Goal: Task Accomplishment & Management: Manage account settings

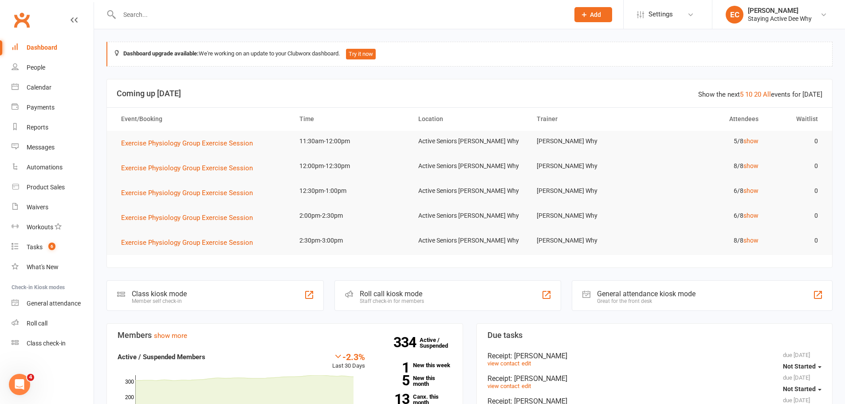
drag, startPoint x: 227, startPoint y: 16, endPoint x: 236, endPoint y: 11, distance: 11.0
click at [230, 13] on input "text" at bounding box center [340, 14] width 446 height 12
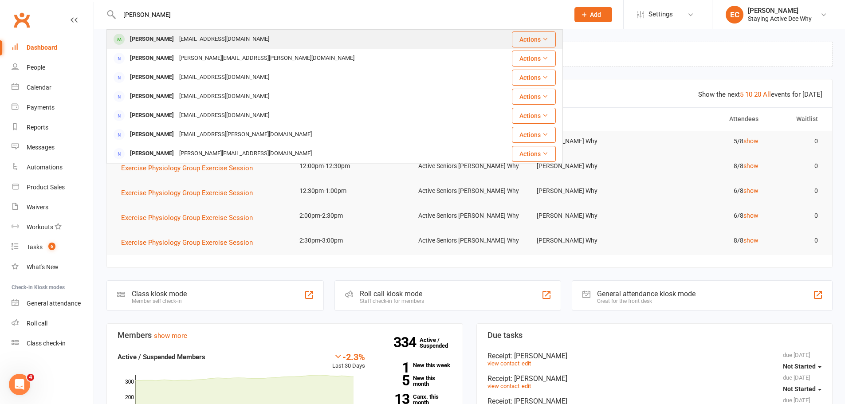
type input "derek moore"
click at [142, 41] on div "William Moore" at bounding box center [151, 39] width 49 height 13
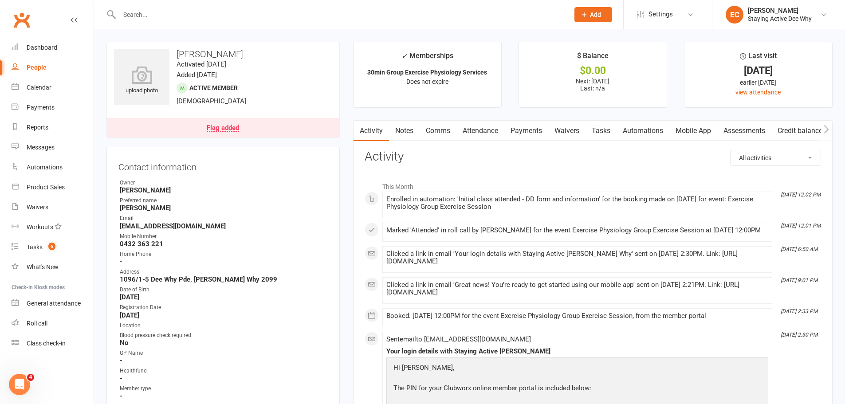
click at [535, 126] on link "Payments" at bounding box center [526, 131] width 44 height 20
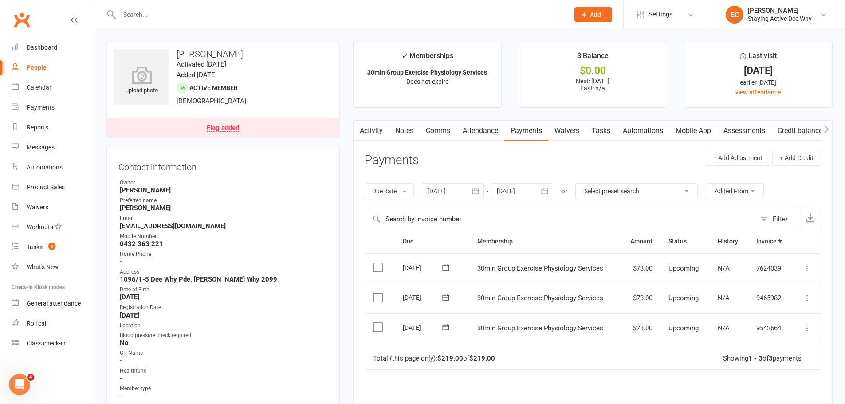
drag, startPoint x: 476, startPoint y: 136, endPoint x: 494, endPoint y: 147, distance: 21.9
click at [476, 136] on link "Attendance" at bounding box center [480, 131] width 48 height 20
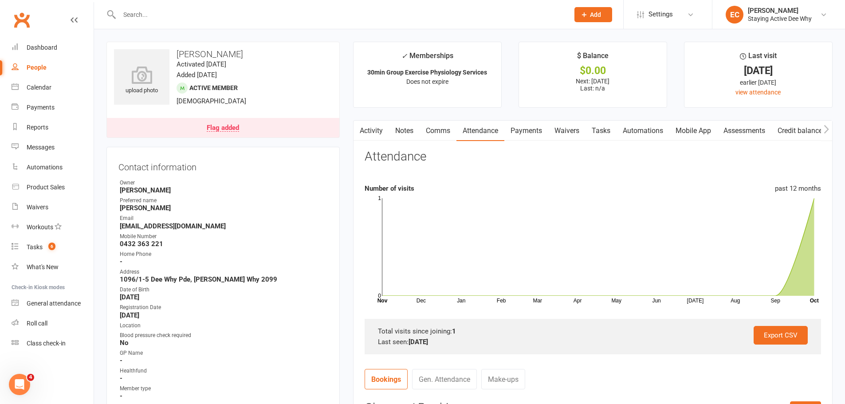
click at [522, 136] on link "Payments" at bounding box center [526, 131] width 44 height 20
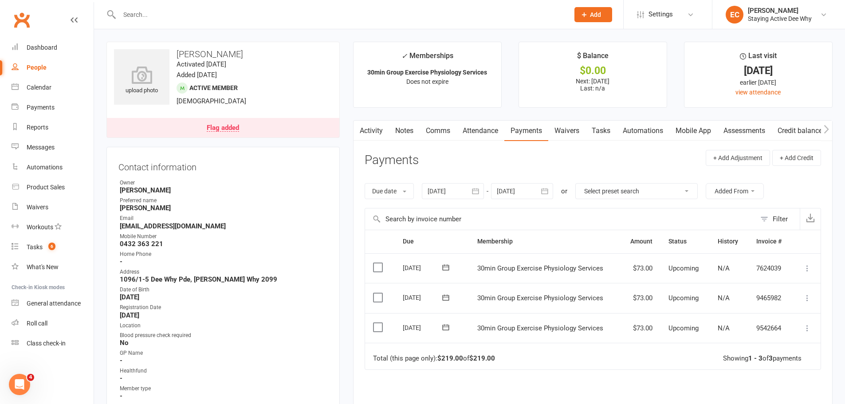
click at [447, 327] on icon at bounding box center [445, 327] width 9 height 9
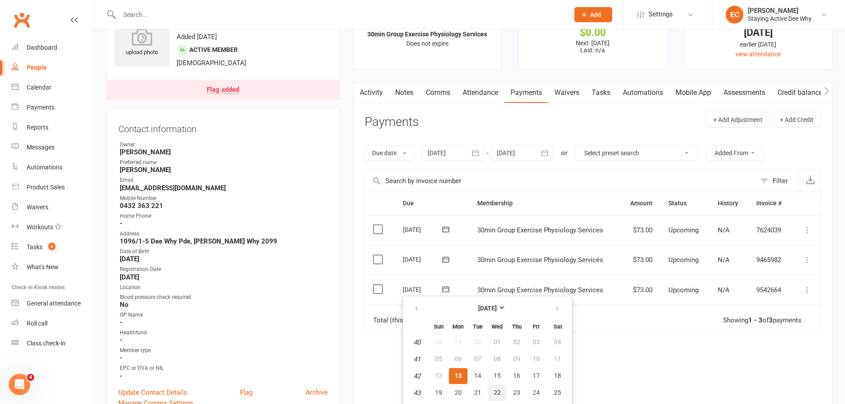
scroll to position [89, 0]
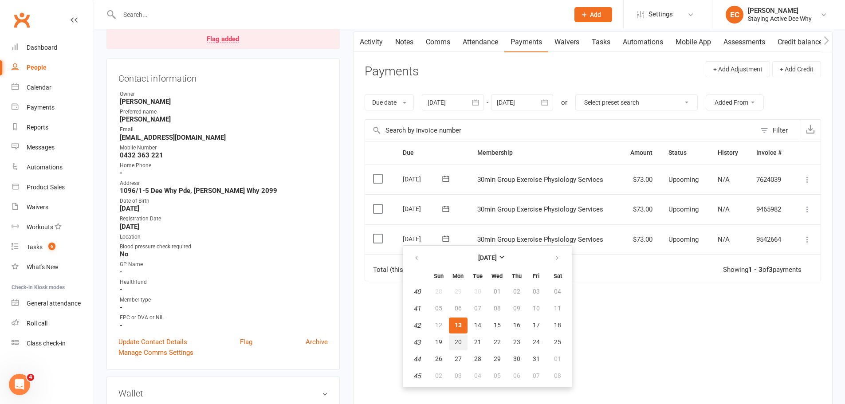
click at [459, 339] on span "20" at bounding box center [458, 341] width 7 height 7
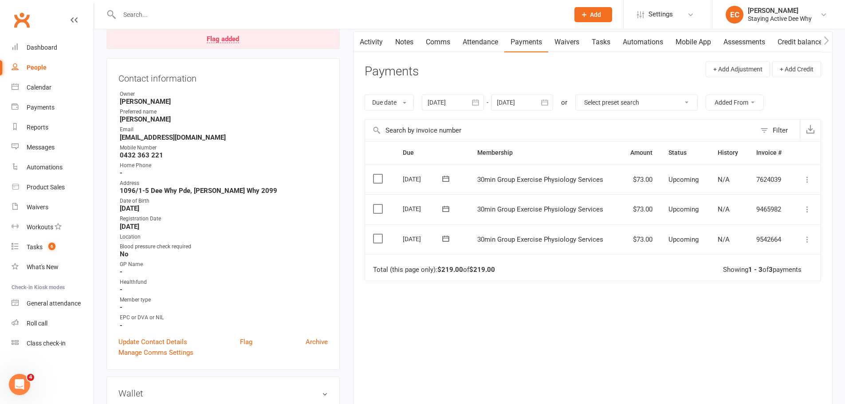
click at [805, 237] on icon at bounding box center [807, 239] width 9 height 9
drag, startPoint x: 447, startPoint y: 285, endPoint x: 447, endPoint y: 278, distance: 7.5
click at [447, 285] on div "Due Contact Membership Amount Status History Invoice # Select this 10 Nov 2025 …" at bounding box center [593, 268] width 456 height 254
click at [448, 239] on icon at bounding box center [445, 238] width 9 height 9
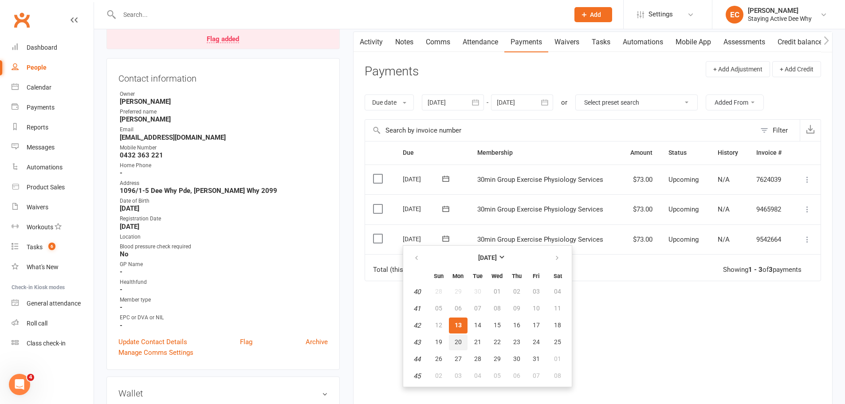
click at [462, 342] on button "20" at bounding box center [458, 342] width 19 height 16
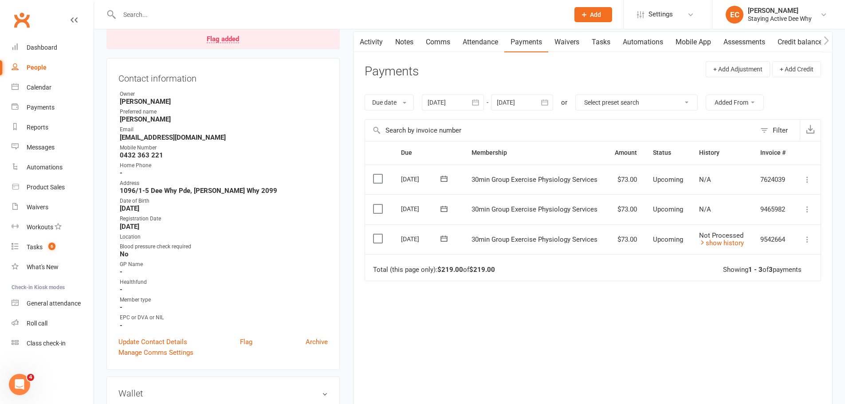
click at [803, 208] on icon at bounding box center [807, 209] width 9 height 9
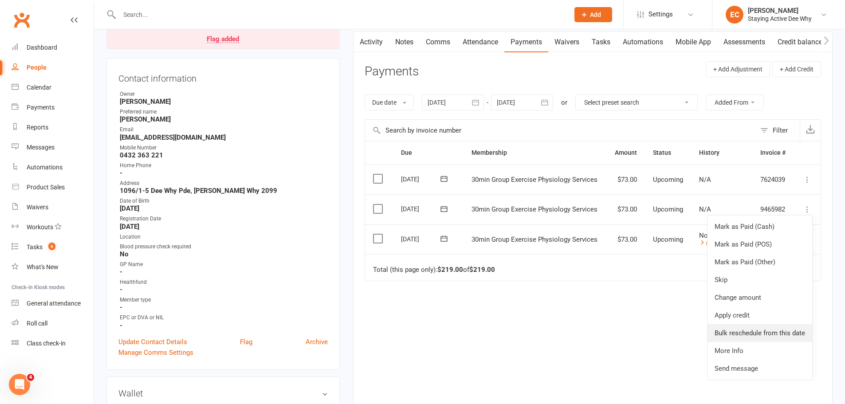
click at [485, 37] on link "Attendance" at bounding box center [480, 42] width 48 height 20
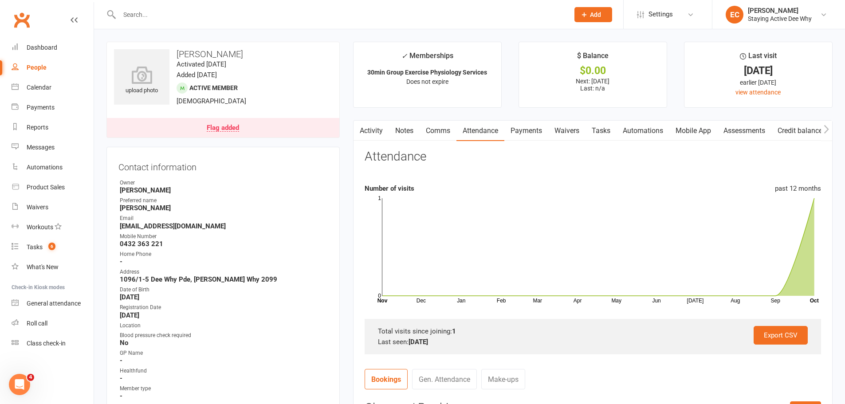
click at [529, 131] on link "Payments" at bounding box center [526, 131] width 44 height 20
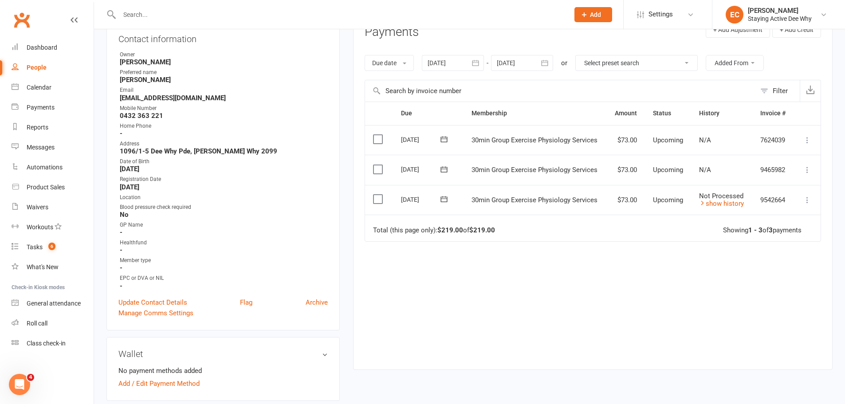
scroll to position [133, 0]
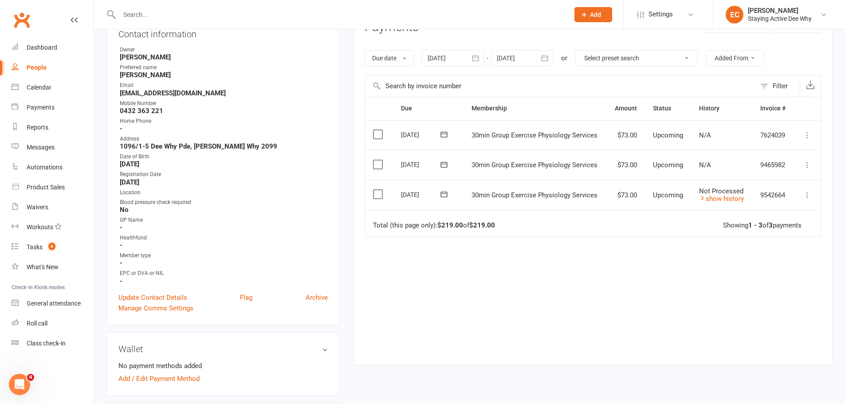
click at [808, 168] on icon at bounding box center [807, 165] width 9 height 9
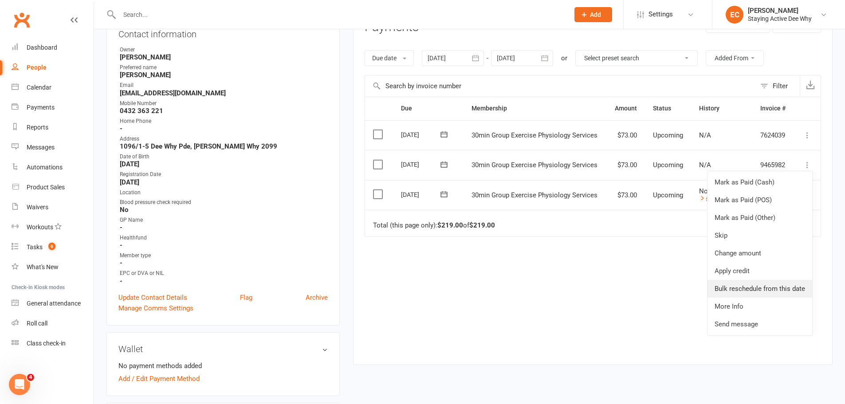
click at [745, 287] on link "Bulk reschedule from this date" at bounding box center [760, 289] width 105 height 18
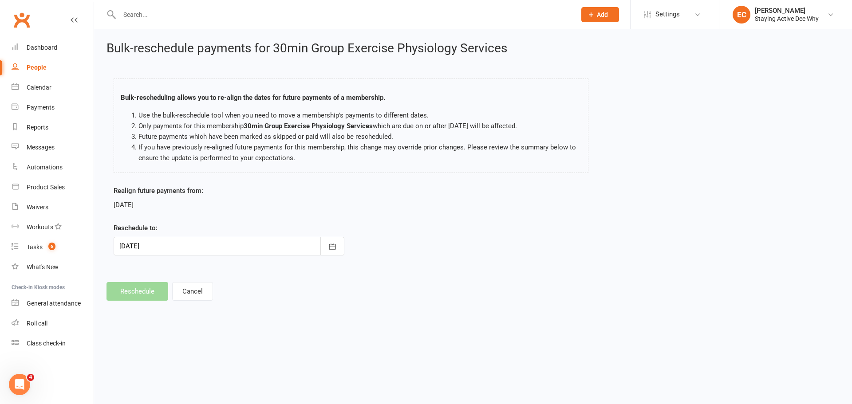
click at [130, 235] on div "Reschedule to: 27 Oct 2025 October 2025 Sun Mon Tue Wed Thu Fri Sat 40 28 29 30…" at bounding box center [229, 239] width 231 height 33
click at [137, 242] on div at bounding box center [229, 246] width 231 height 19
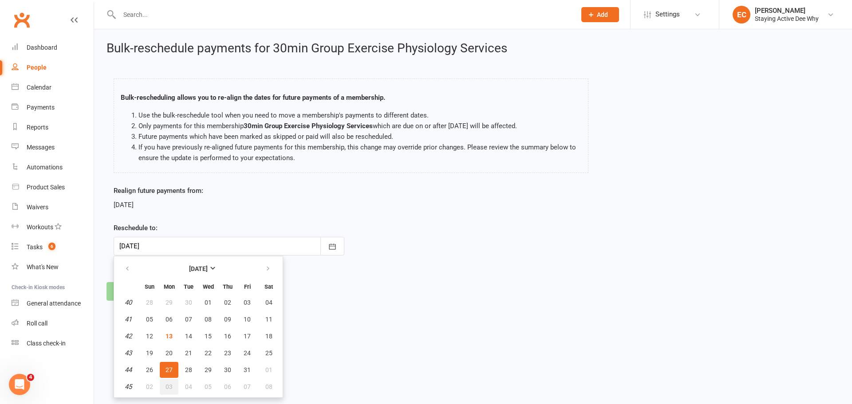
click at [172, 387] on span "03" at bounding box center [168, 386] width 7 height 7
type input "03 Nov 2025"
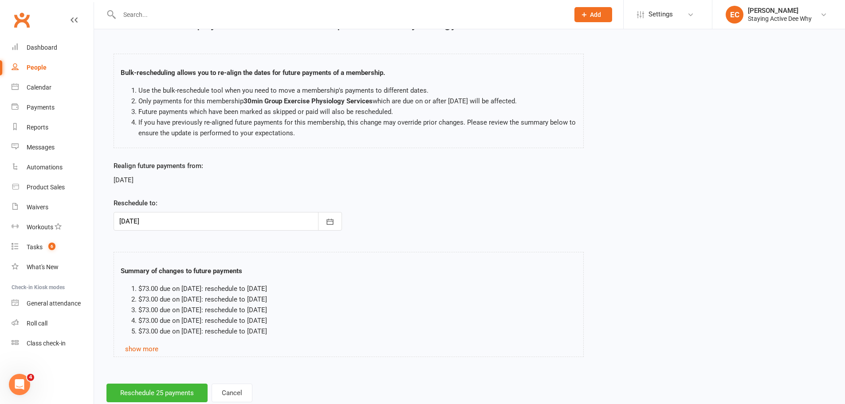
scroll to position [48, 0]
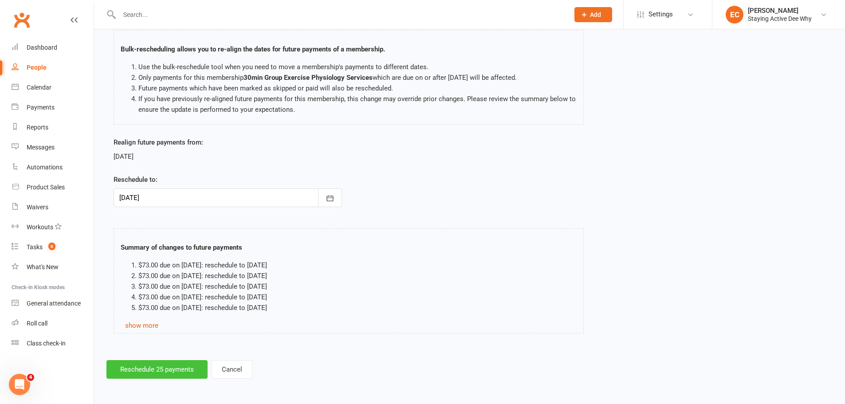
click at [149, 371] on button "Reschedule 25 payments" at bounding box center [156, 369] width 101 height 19
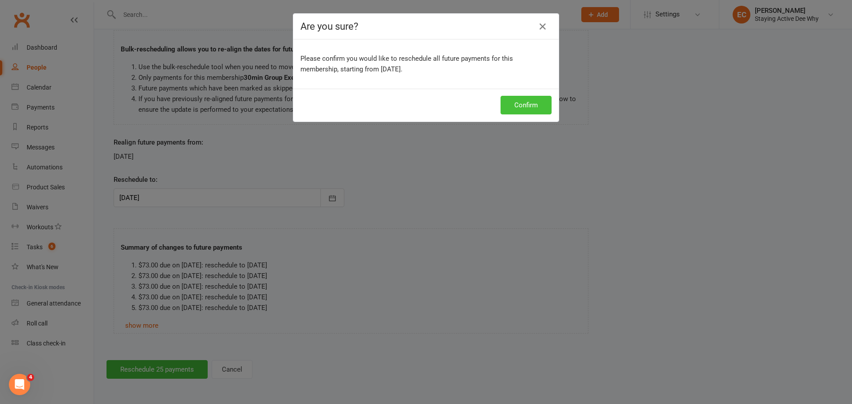
click at [525, 107] on button "Confirm" at bounding box center [525, 105] width 51 height 19
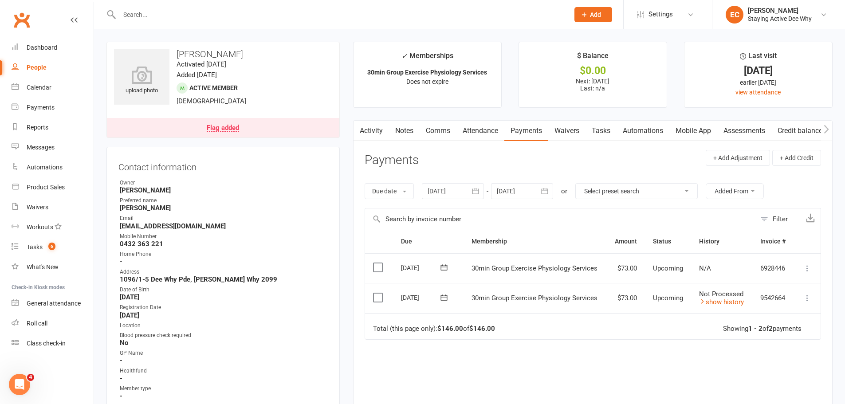
drag, startPoint x: 202, startPoint y: 19, endPoint x: 207, endPoint y: 8, distance: 11.9
click at [205, 13] on input "text" at bounding box center [340, 14] width 446 height 12
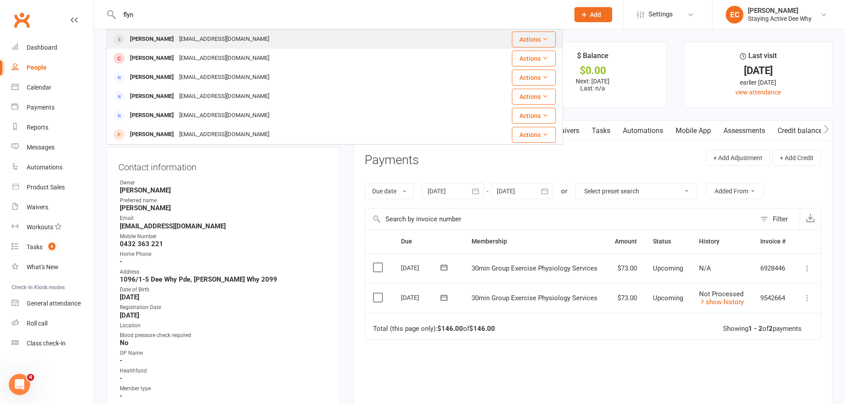
type input "flyn"
click at [138, 34] on div "[PERSON_NAME]" at bounding box center [151, 39] width 49 height 13
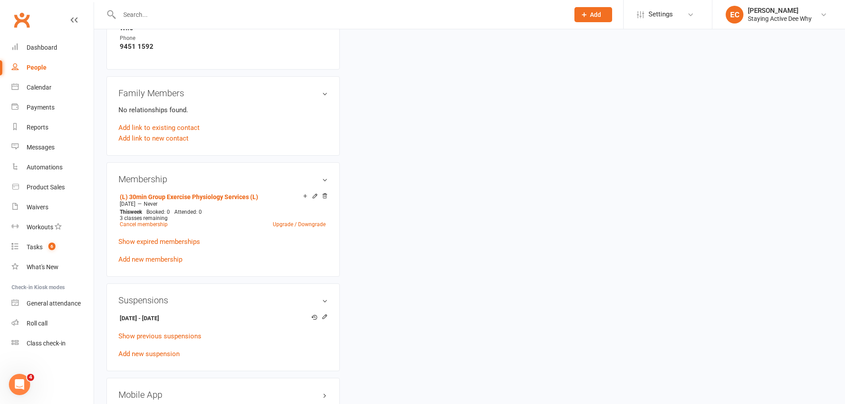
scroll to position [621, 0]
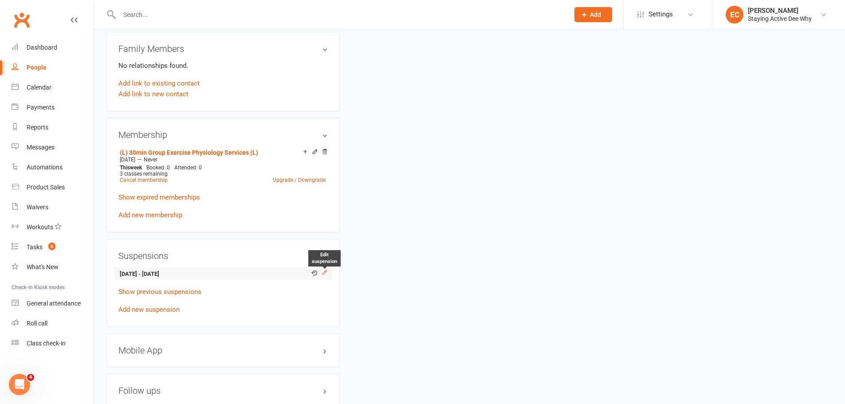
click at [323, 270] on icon at bounding box center [325, 272] width 6 height 6
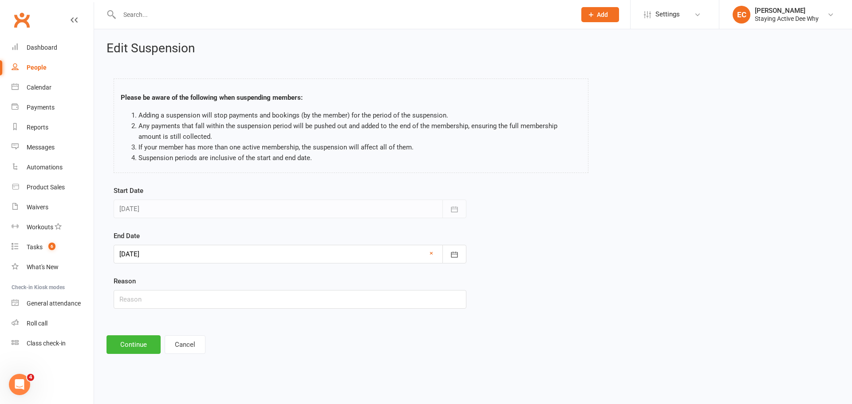
click at [165, 252] on div at bounding box center [290, 254] width 353 height 19
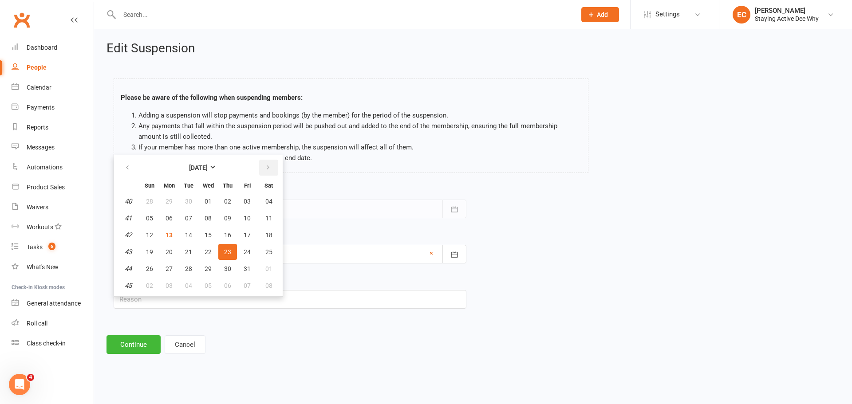
click at [271, 167] on button "button" at bounding box center [268, 168] width 19 height 16
click at [147, 236] on span "09" at bounding box center [149, 235] width 7 height 7
type input "09 Nov 2025"
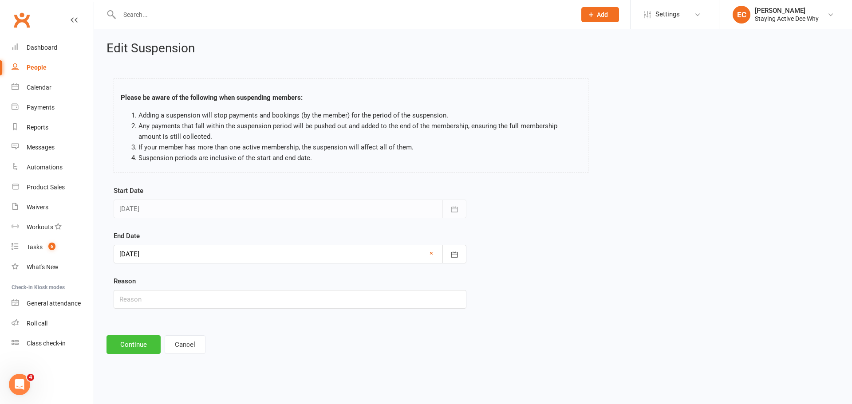
click at [140, 348] on button "Continue" at bounding box center [133, 344] width 54 height 19
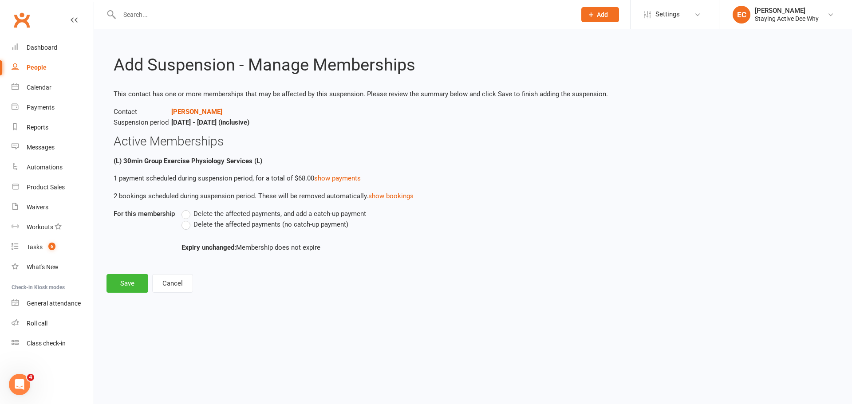
drag, startPoint x: 218, startPoint y: 226, endPoint x: 149, endPoint y: 252, distance: 74.0
click at [218, 226] on span "Delete the affected payments (no catch-up payment)" at bounding box center [270, 223] width 155 height 9
click at [187, 219] on input "Delete the affected payments (no catch-up payment)" at bounding box center [184, 219] width 6 height 0
click at [125, 280] on button "Save" at bounding box center [127, 283] width 42 height 19
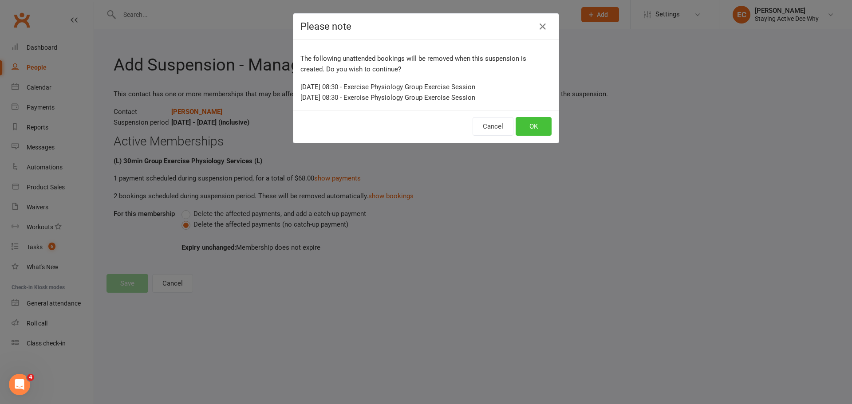
click at [533, 126] on button "OK" at bounding box center [533, 126] width 36 height 19
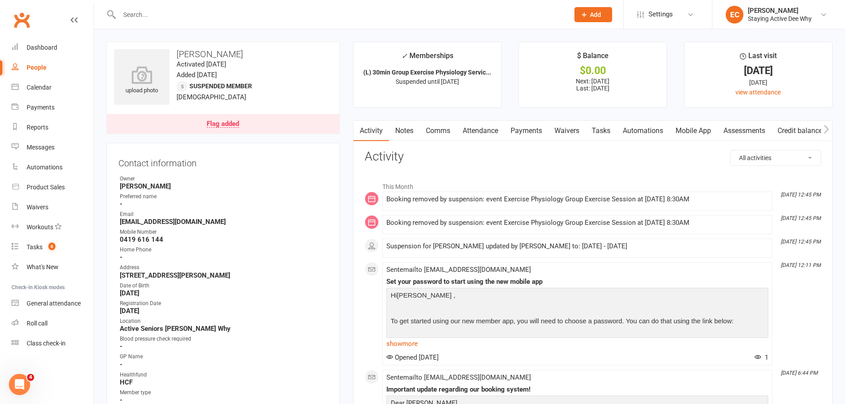
drag, startPoint x: 488, startPoint y: 133, endPoint x: 478, endPoint y: 101, distance: 33.1
click at [488, 133] on link "Attendance" at bounding box center [480, 131] width 48 height 20
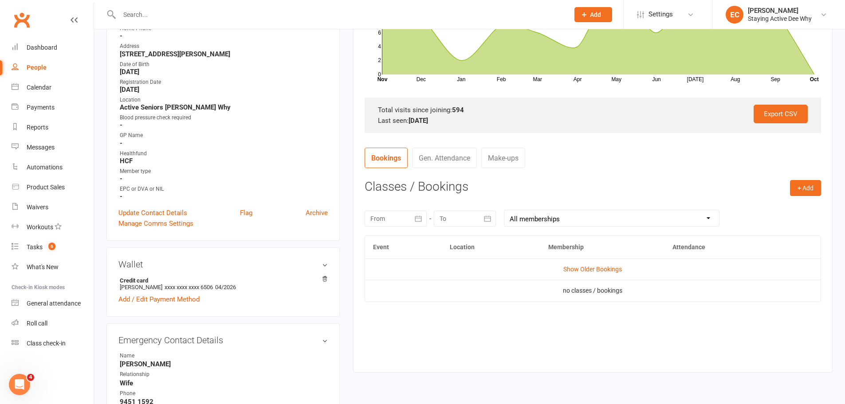
scroll to position [222, 0]
click at [811, 181] on button "+ Add" at bounding box center [805, 188] width 31 height 16
click at [771, 219] on link "Add Appointment" at bounding box center [777, 225] width 88 height 18
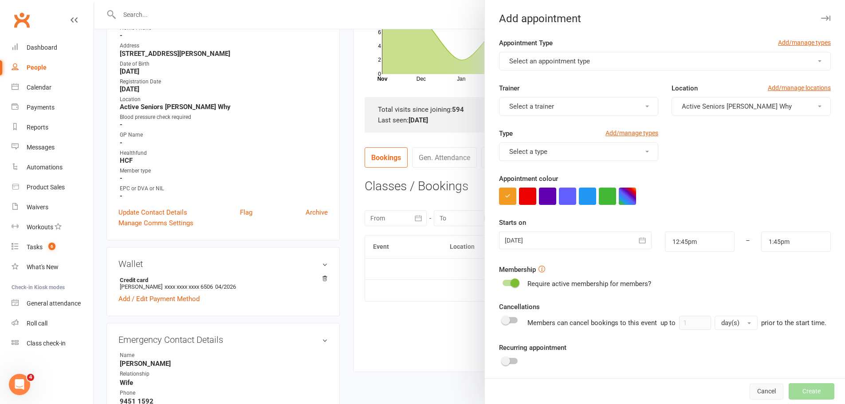
click at [762, 384] on button "Cancel" at bounding box center [767, 392] width 34 height 16
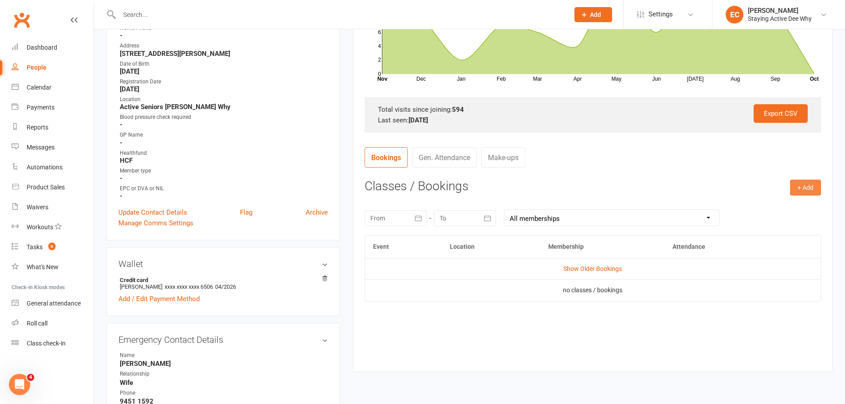
click at [797, 189] on button "+ Add" at bounding box center [805, 188] width 31 height 16
click at [768, 208] on link "Book Event" at bounding box center [777, 208] width 88 height 18
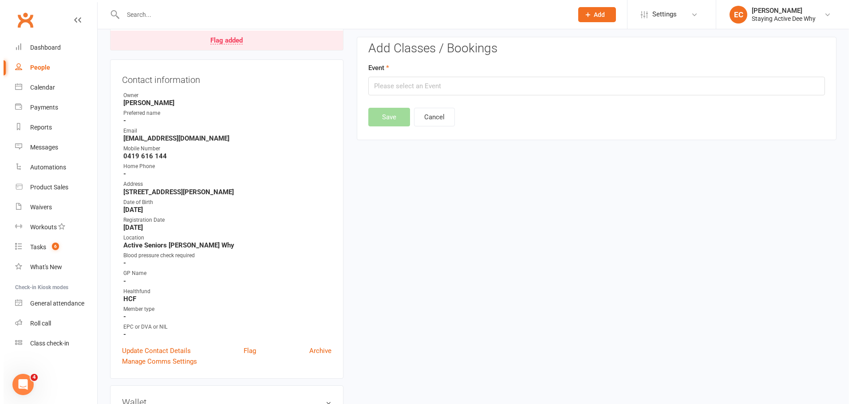
scroll to position [76, 0]
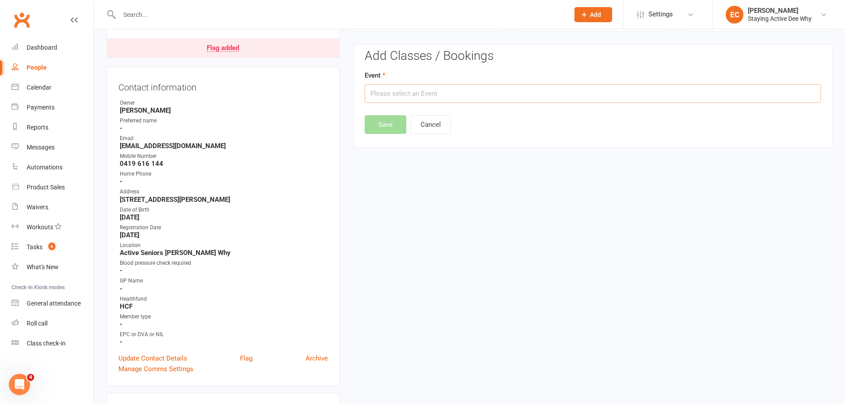
click at [442, 98] on input "text" at bounding box center [593, 93] width 456 height 19
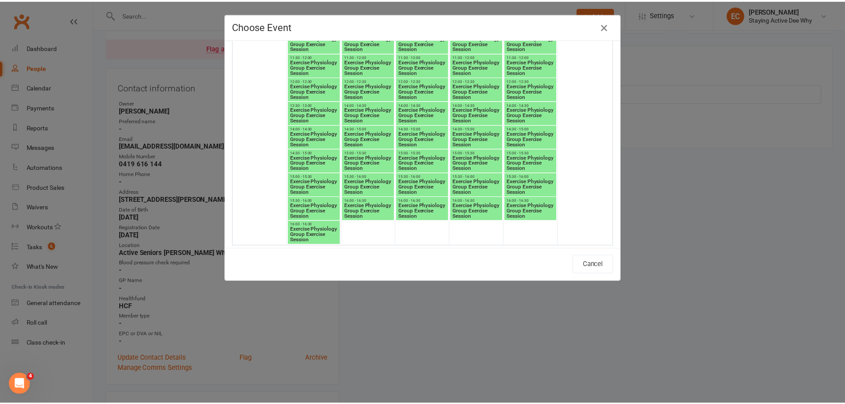
scroll to position [2523, 0]
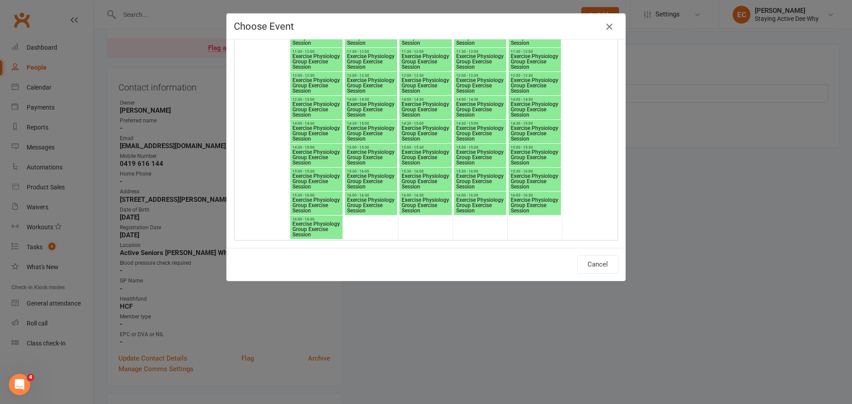
click at [605, 27] on icon "button" at bounding box center [609, 26] width 11 height 11
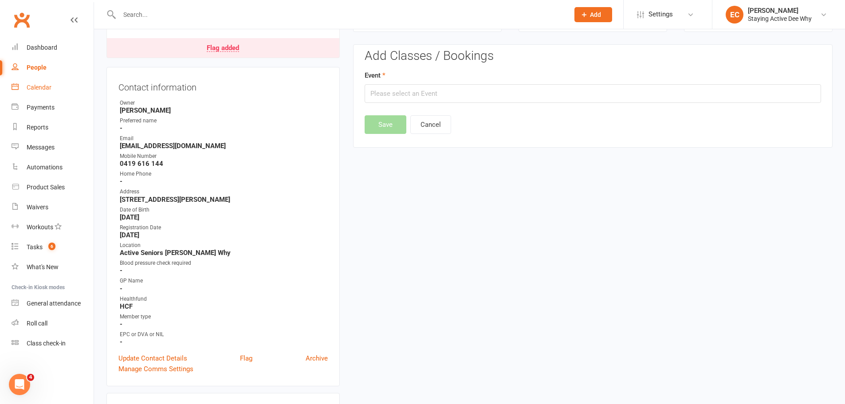
click at [48, 85] on div "Calendar" at bounding box center [39, 87] width 25 height 7
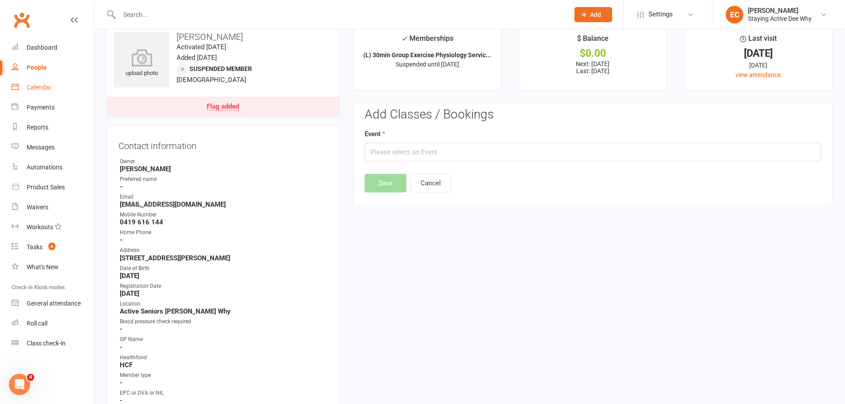
scroll to position [0, 0]
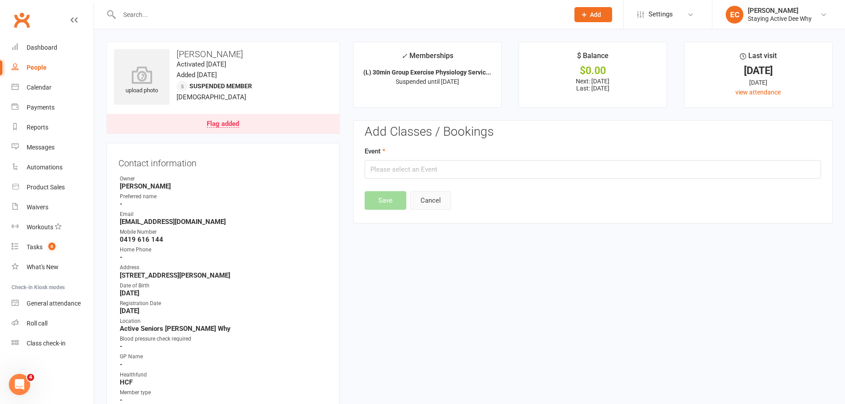
click at [444, 197] on button "Cancel" at bounding box center [430, 200] width 41 height 19
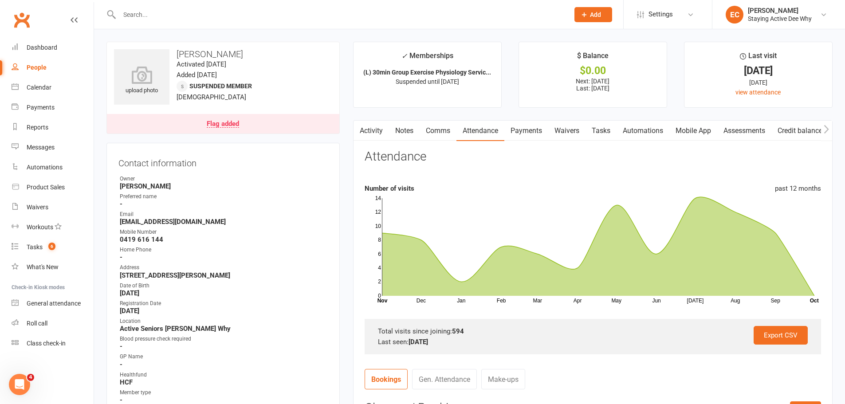
click at [507, 91] on ul "✓ Memberships (L) 30min Group Exercise Physiology Servic... Suspended until 9 N…" at bounding box center [593, 75] width 480 height 66
click at [217, 114] on link "Flag added" at bounding box center [223, 124] width 232 height 20
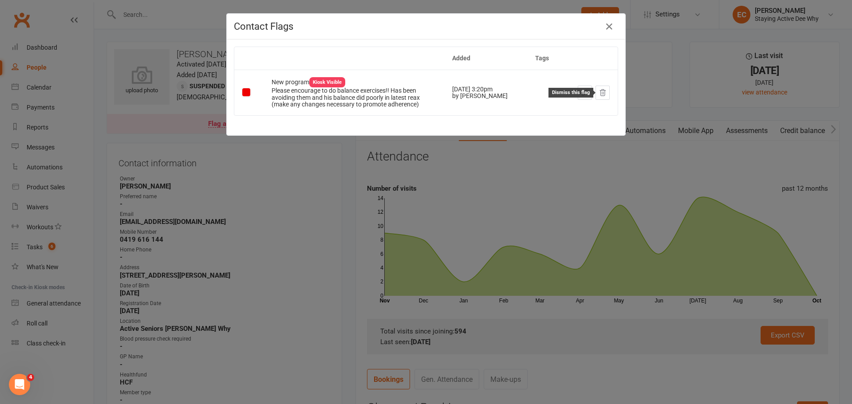
click at [600, 92] on icon at bounding box center [603, 92] width 6 height 6
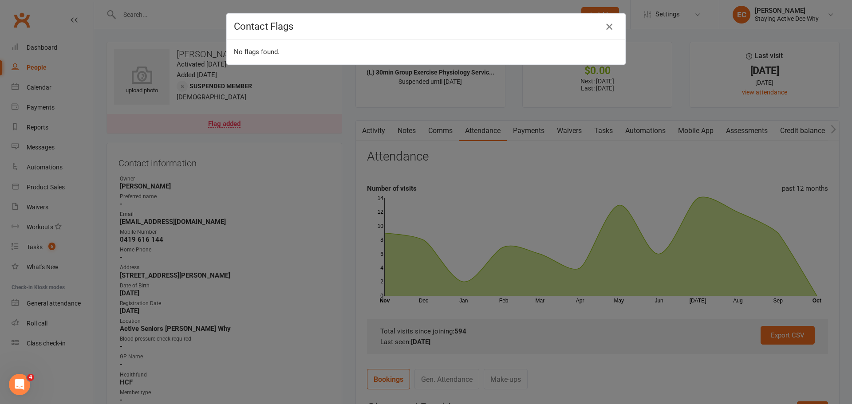
click at [604, 31] on icon "button" at bounding box center [609, 26] width 11 height 11
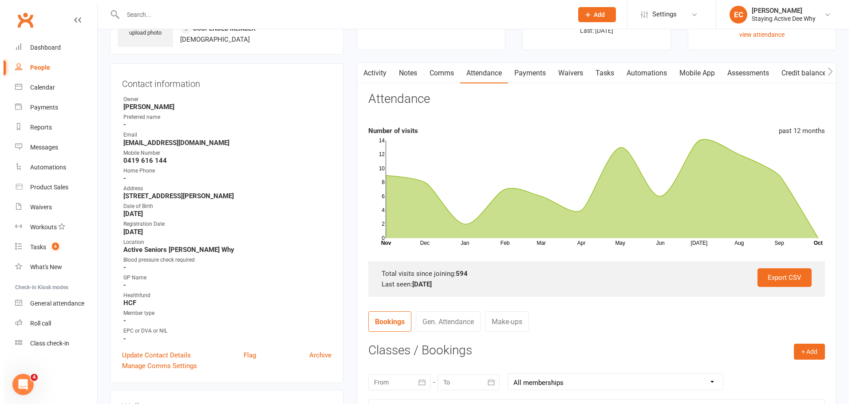
scroll to position [133, 0]
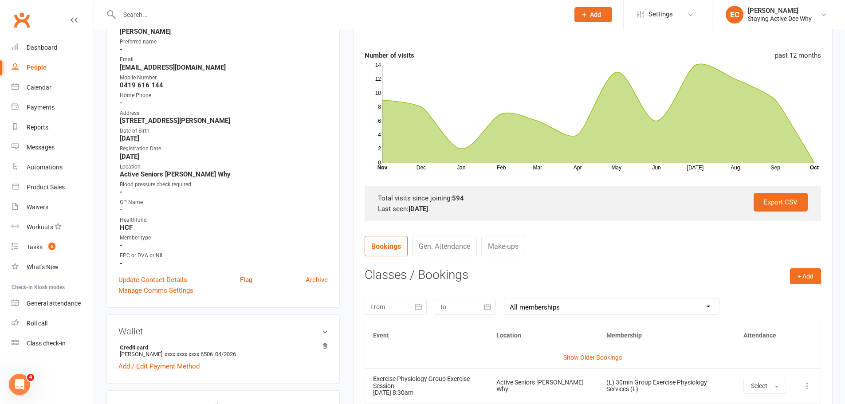
click at [248, 283] on link "Flag" at bounding box center [246, 280] width 12 height 11
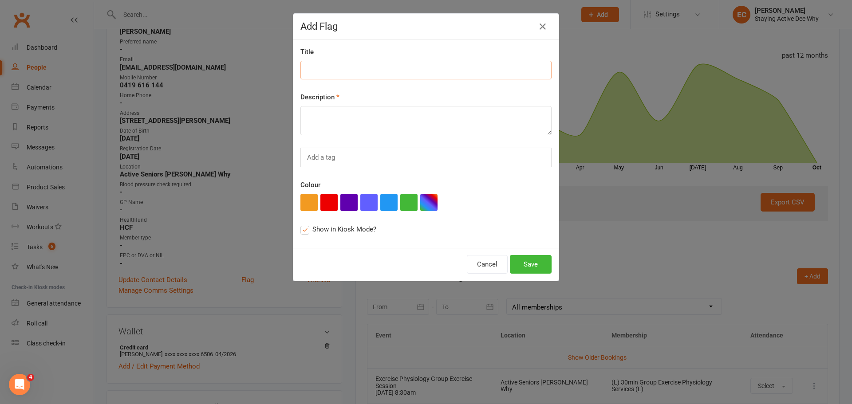
drag, startPoint x: 359, startPoint y: 62, endPoint x: 372, endPoint y: 59, distance: 13.1
click at [368, 59] on div "Title" at bounding box center [425, 63] width 251 height 33
type input "Wife Dianne passed away in early Oct"
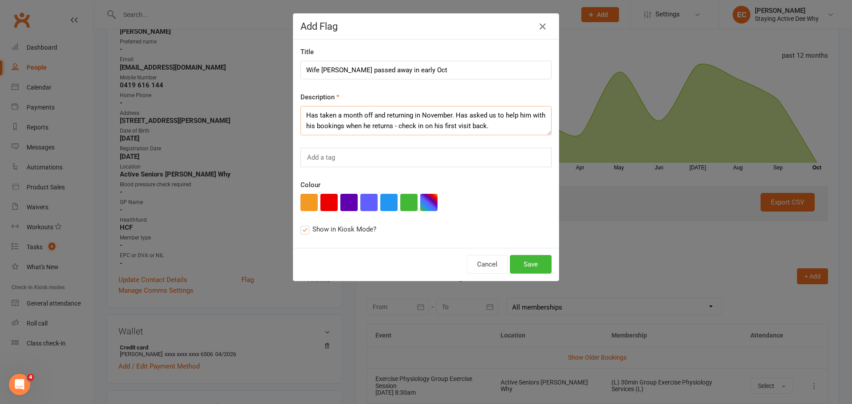
type textarea "Has taken a month off and returning in November. Has asked us to help him with …"
drag, startPoint x: 316, startPoint y: 216, endPoint x: 323, endPoint y: 201, distance: 15.7
click at [316, 215] on div "Title Wife Dianne passed away in early Oct Description Has taken a month off an…" at bounding box center [425, 143] width 265 height 208
click at [323, 201] on button "button" at bounding box center [328, 202] width 17 height 17
drag, startPoint x: 546, startPoint y: 250, endPoint x: 538, endPoint y: 260, distance: 13.2
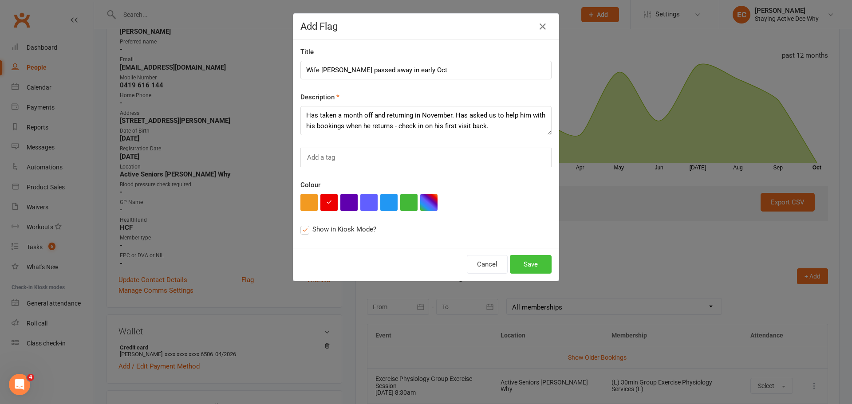
click at [543, 251] on div "Cancel Save" at bounding box center [425, 264] width 265 height 33
click at [521, 272] on button "Save" at bounding box center [531, 264] width 42 height 19
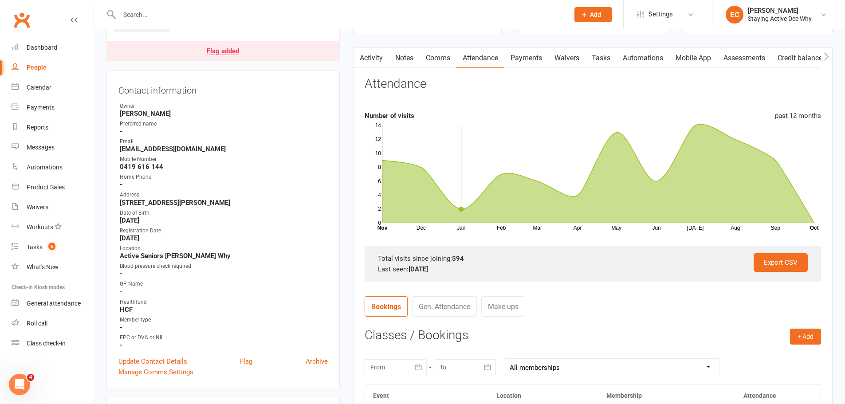
scroll to position [0, 0]
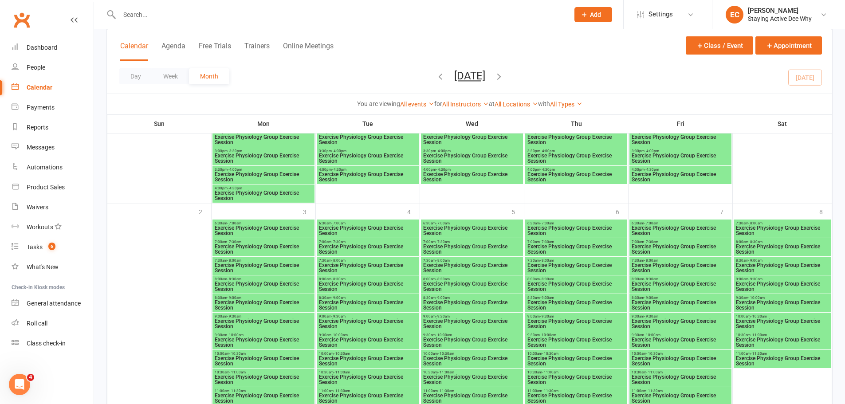
click at [504, 79] on icon "button" at bounding box center [499, 76] width 10 height 10
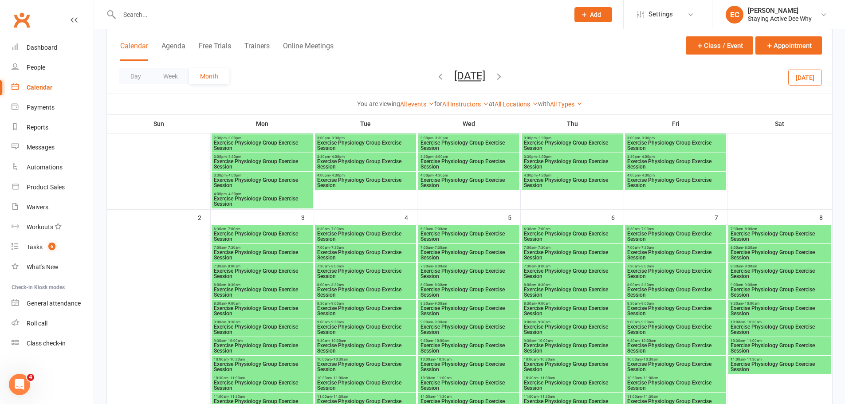
scroll to position [729, 0]
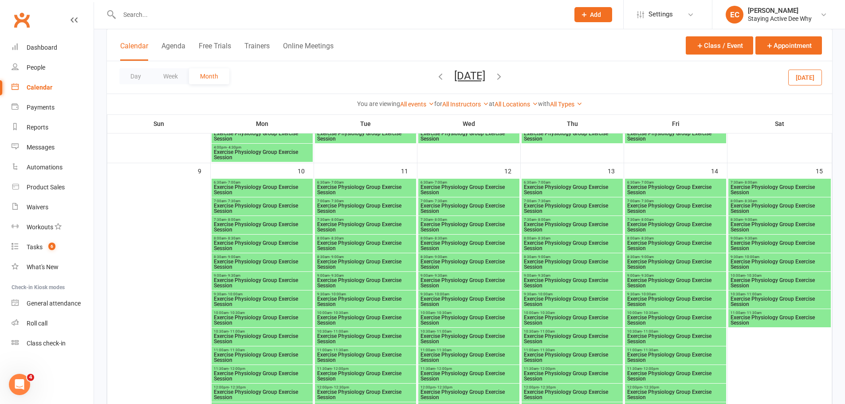
click at [278, 263] on span "Exercise Physiology Group Exercise Session" at bounding box center [262, 264] width 98 height 11
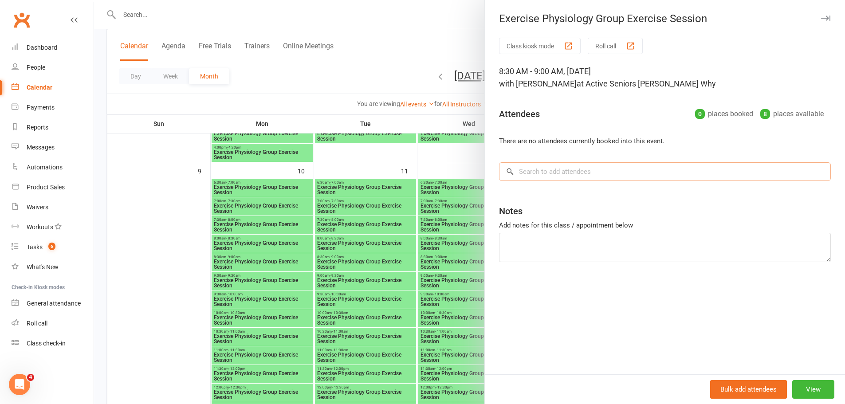
drag, startPoint x: 557, startPoint y: 173, endPoint x: 595, endPoint y: 142, distance: 49.5
click at [559, 172] on input "search" at bounding box center [665, 171] width 332 height 19
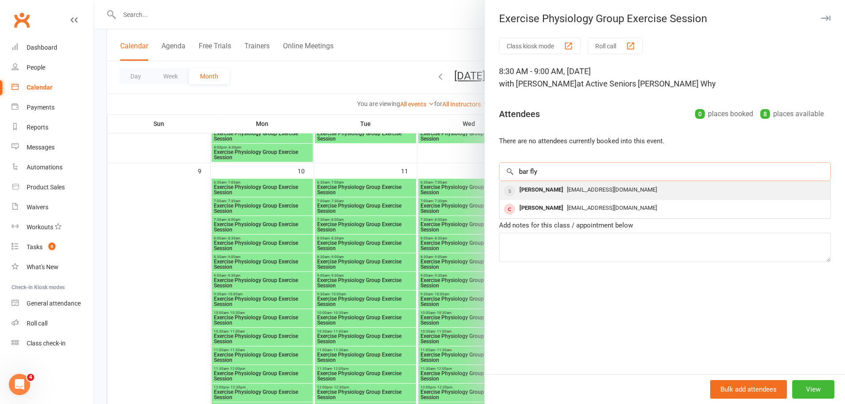
type input "bar fly"
click at [519, 196] on div "[PERSON_NAME]" at bounding box center [541, 190] width 51 height 13
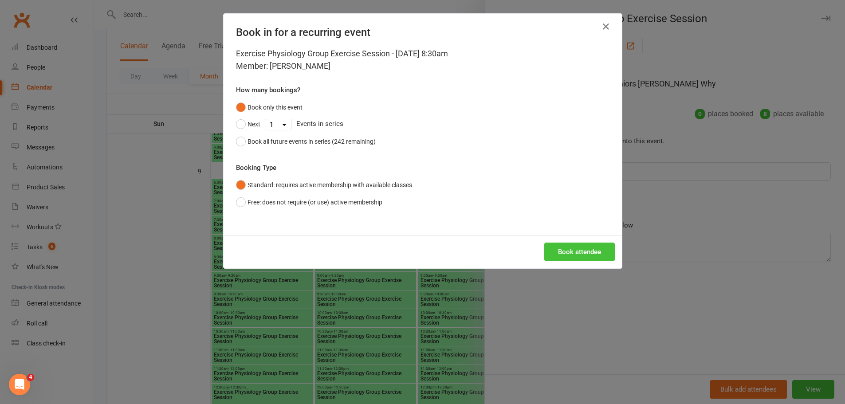
click at [580, 248] on button "Book attendee" at bounding box center [579, 252] width 71 height 19
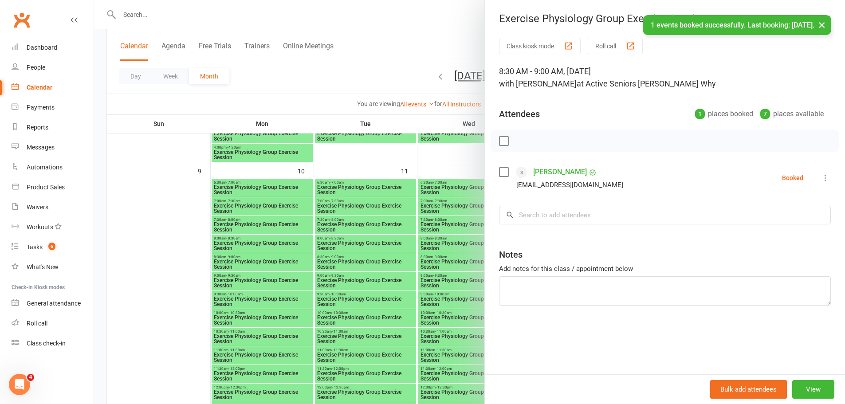
click at [362, 260] on div at bounding box center [469, 202] width 751 height 404
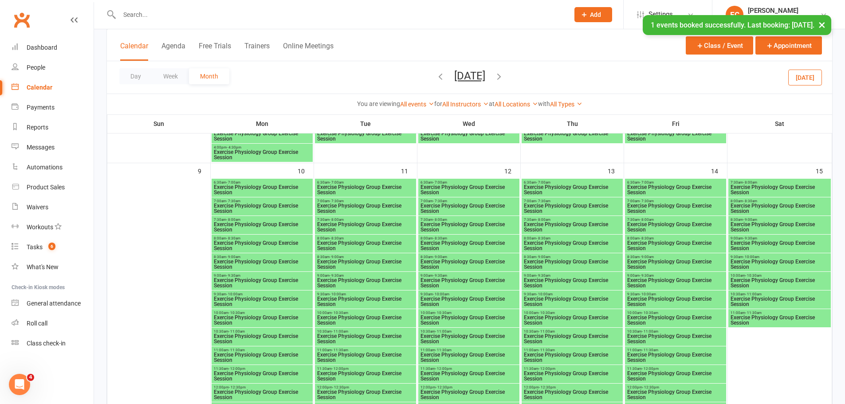
click at [382, 264] on span "Exercise Physiology Group Exercise Session" at bounding box center [366, 264] width 98 height 11
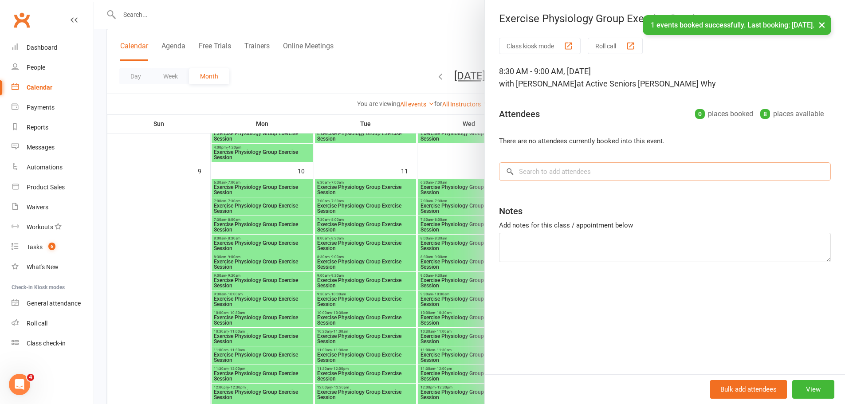
click at [567, 177] on input "search" at bounding box center [665, 171] width 332 height 19
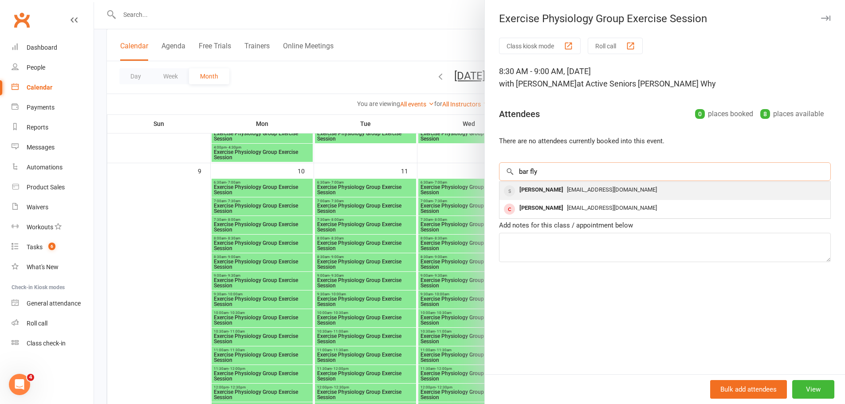
type input "bar fly"
click at [531, 195] on div "[PERSON_NAME]" at bounding box center [541, 190] width 51 height 13
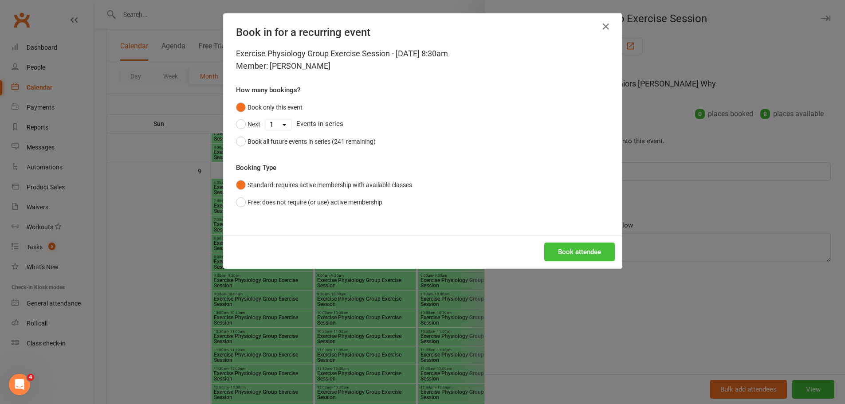
click at [568, 248] on button "Book attendee" at bounding box center [579, 252] width 71 height 19
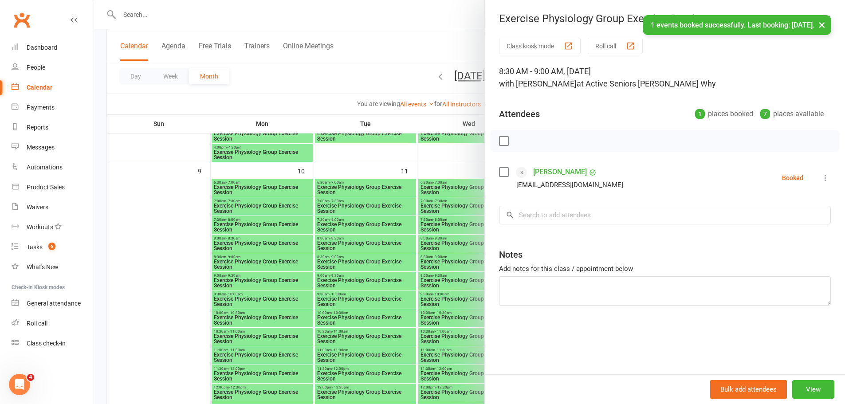
click at [450, 159] on div at bounding box center [469, 202] width 751 height 404
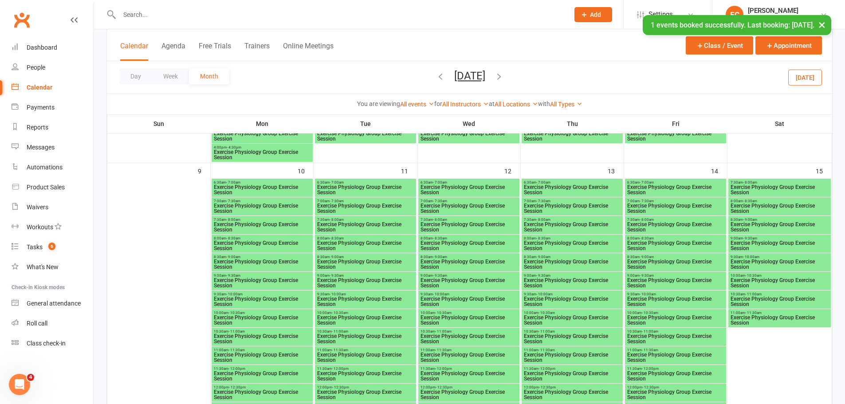
click at [577, 263] on span "Exercise Physiology Group Exercise Session" at bounding box center [572, 264] width 98 height 11
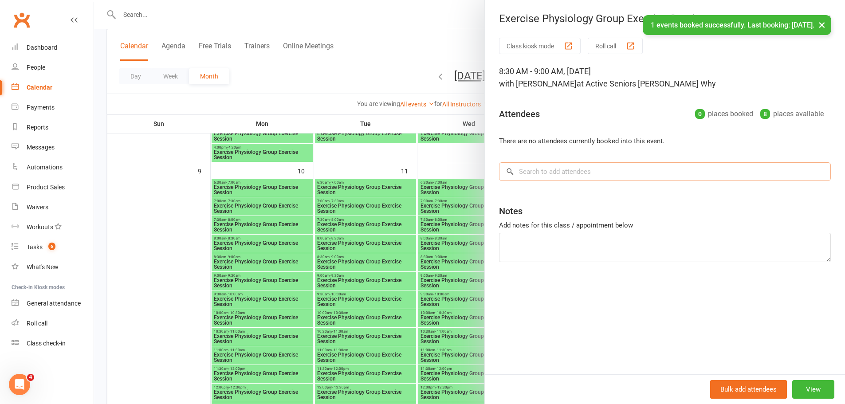
drag, startPoint x: 590, startPoint y: 169, endPoint x: 629, endPoint y: 100, distance: 79.3
click at [593, 165] on input "search" at bounding box center [665, 171] width 332 height 19
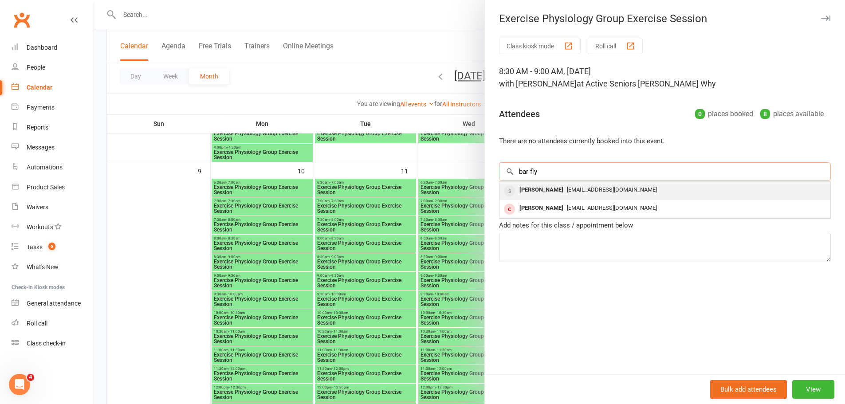
type input "bar fly"
click at [523, 189] on div "[PERSON_NAME]" at bounding box center [541, 190] width 51 height 13
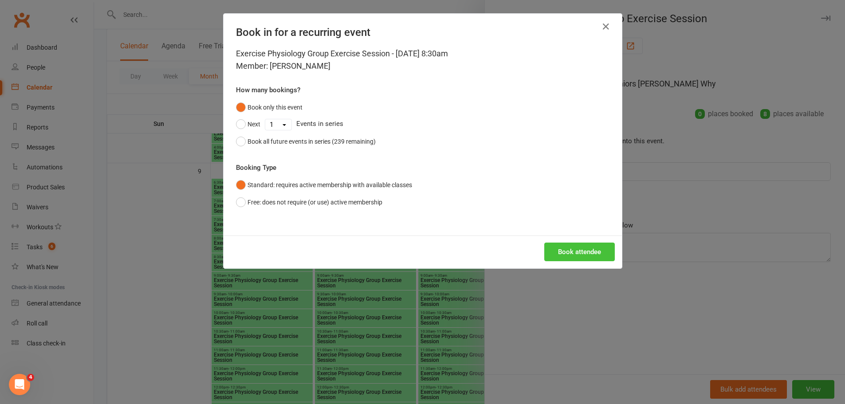
click at [571, 260] on button "Book attendee" at bounding box center [579, 252] width 71 height 19
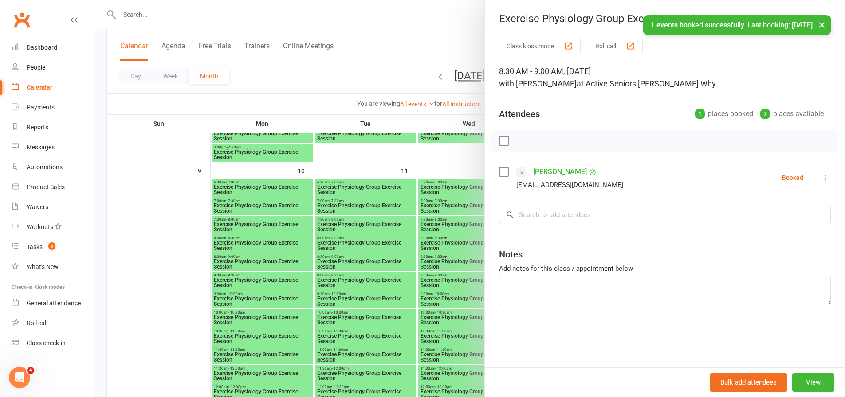
drag, startPoint x: 390, startPoint y: 187, endPoint x: 354, endPoint y: 193, distance: 36.9
click at [390, 187] on div at bounding box center [469, 198] width 751 height 397
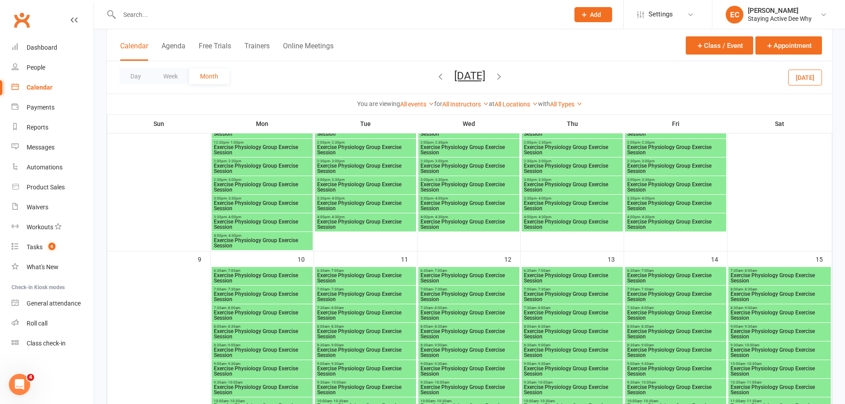
scroll to position [640, 0]
click at [205, 2] on div at bounding box center [334, 14] width 456 height 29
click at [157, 16] on input "text" at bounding box center [340, 14] width 446 height 12
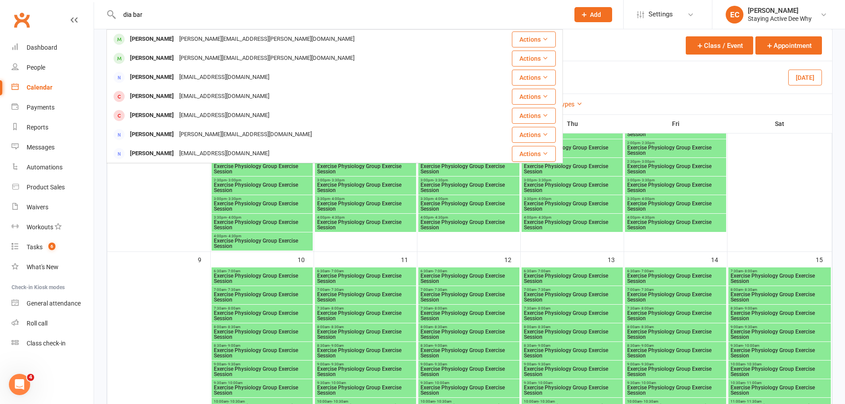
type input "dia bar"
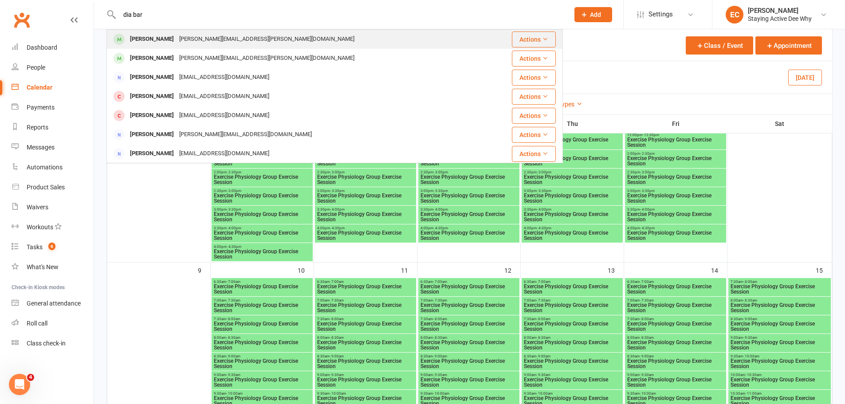
click at [130, 38] on div "Dianne Barnes" at bounding box center [151, 39] width 49 height 13
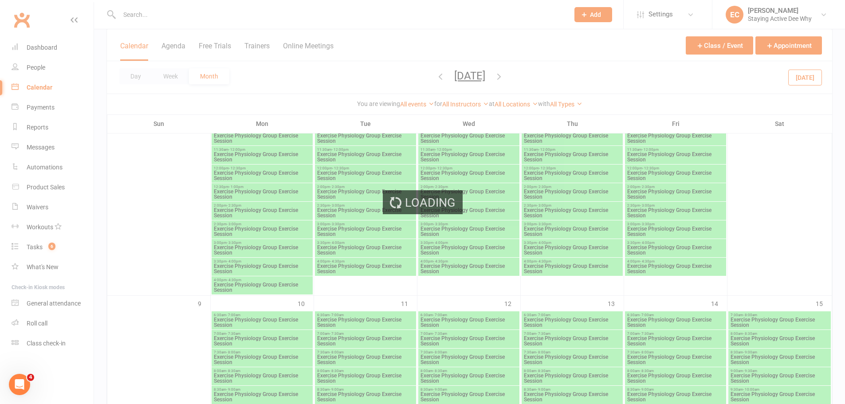
scroll to position [596, 0]
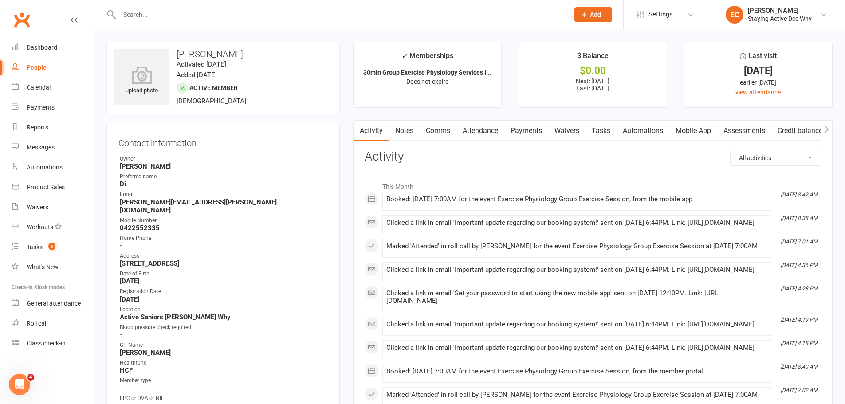
click at [195, 19] on input "text" at bounding box center [340, 14] width 446 height 12
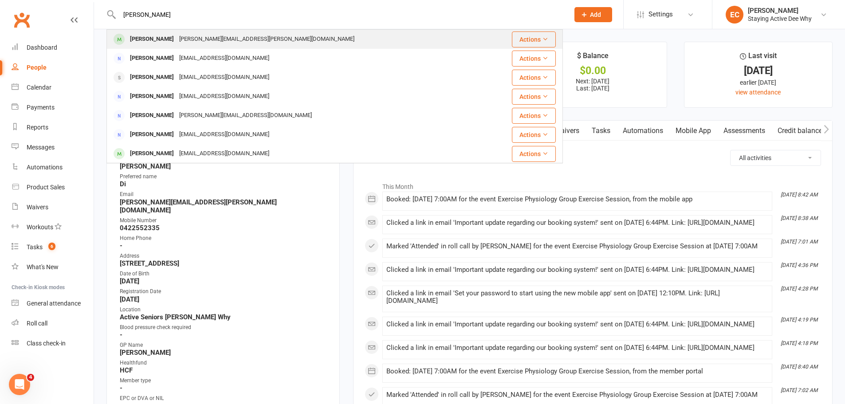
type input "barry barn"
click at [144, 36] on div "Barry Barnes" at bounding box center [151, 39] width 49 height 13
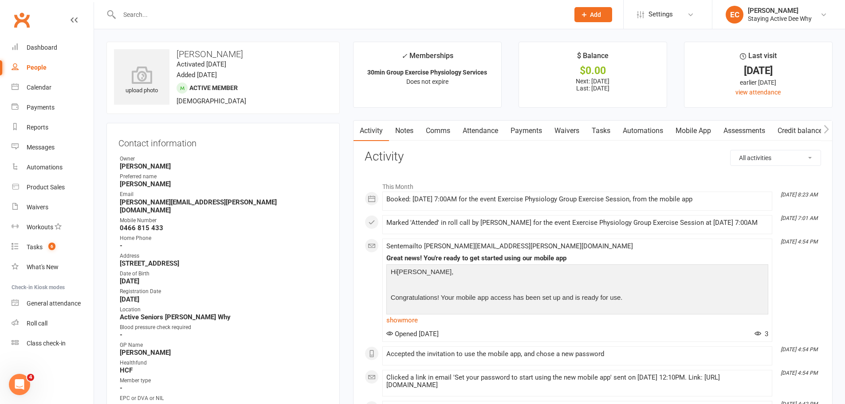
click at [174, 15] on input "text" at bounding box center [340, 14] width 446 height 12
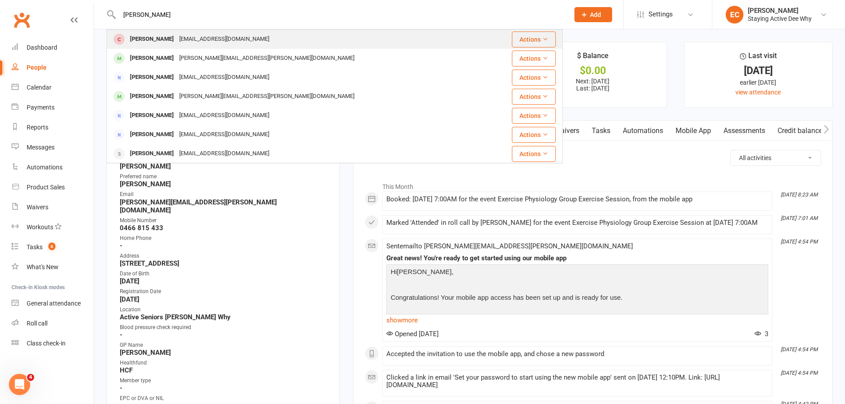
type input "dianne flynn"
click at [148, 39] on div "Diane Flynn" at bounding box center [151, 39] width 49 height 13
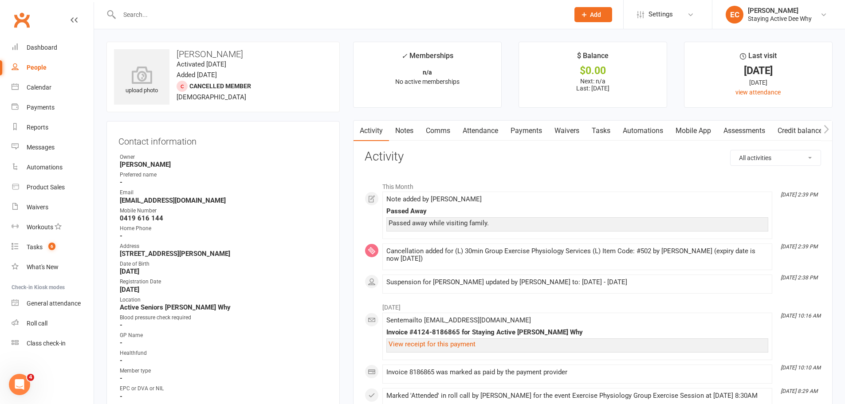
click at [536, 134] on link "Payments" at bounding box center [526, 131] width 44 height 20
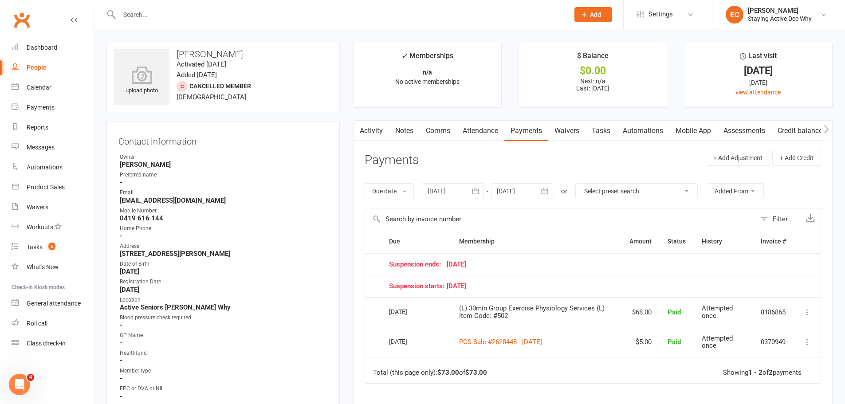
click at [23, 17] on link "Clubworx" at bounding box center [22, 20] width 22 height 22
